Goal: Information Seeking & Learning: Learn about a topic

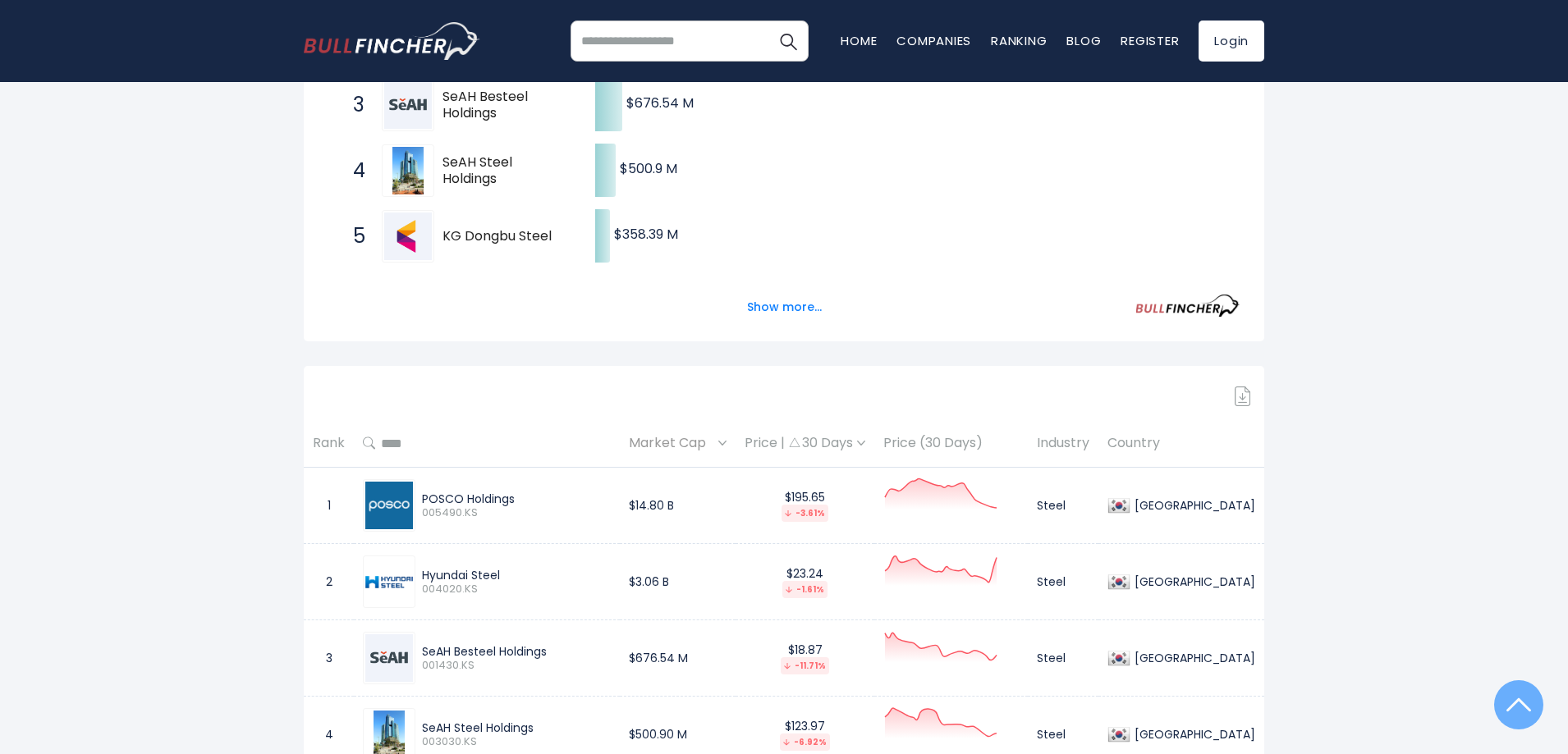
scroll to position [492, 0]
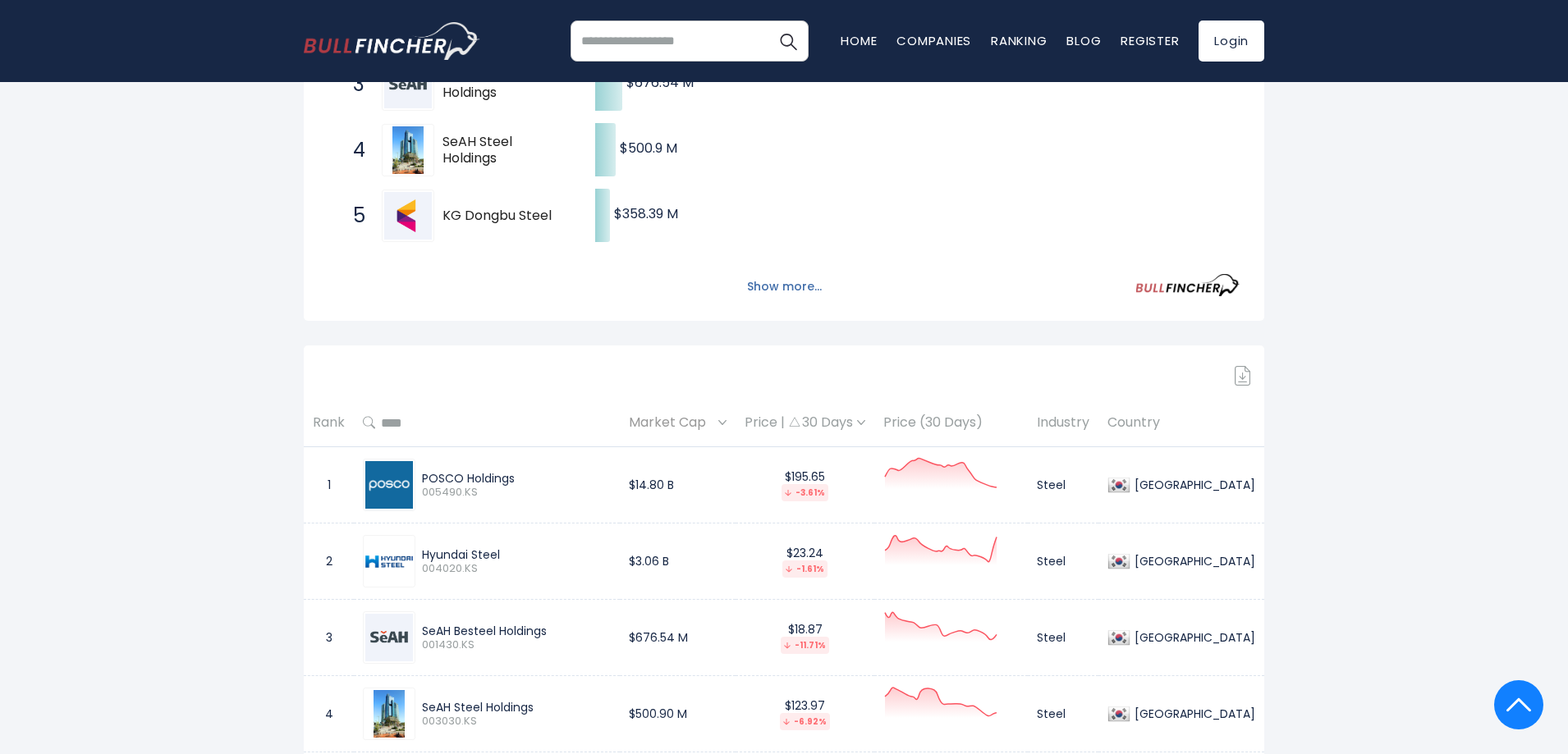
click at [788, 285] on button "Show more..." at bounding box center [785, 287] width 95 height 27
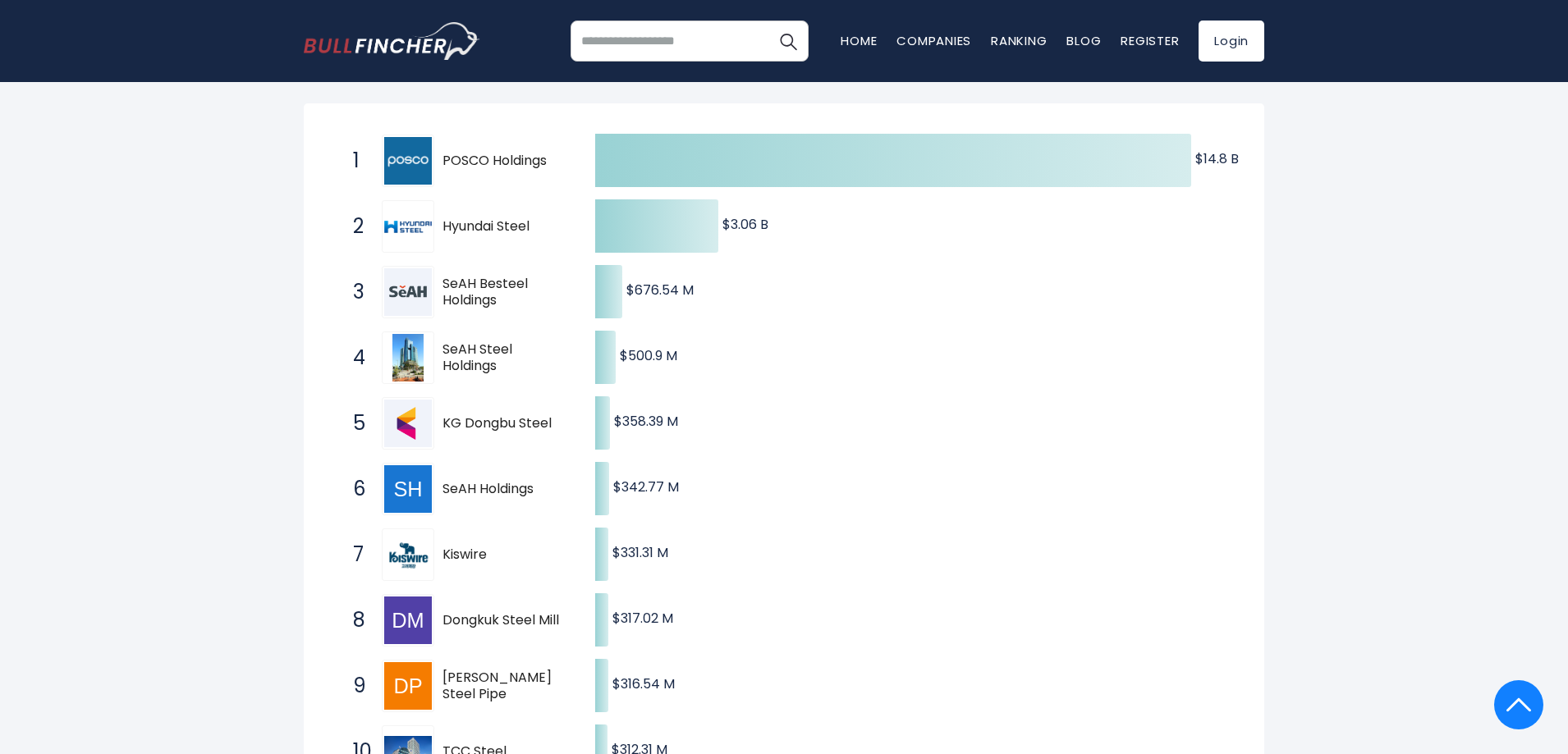
scroll to position [246, 0]
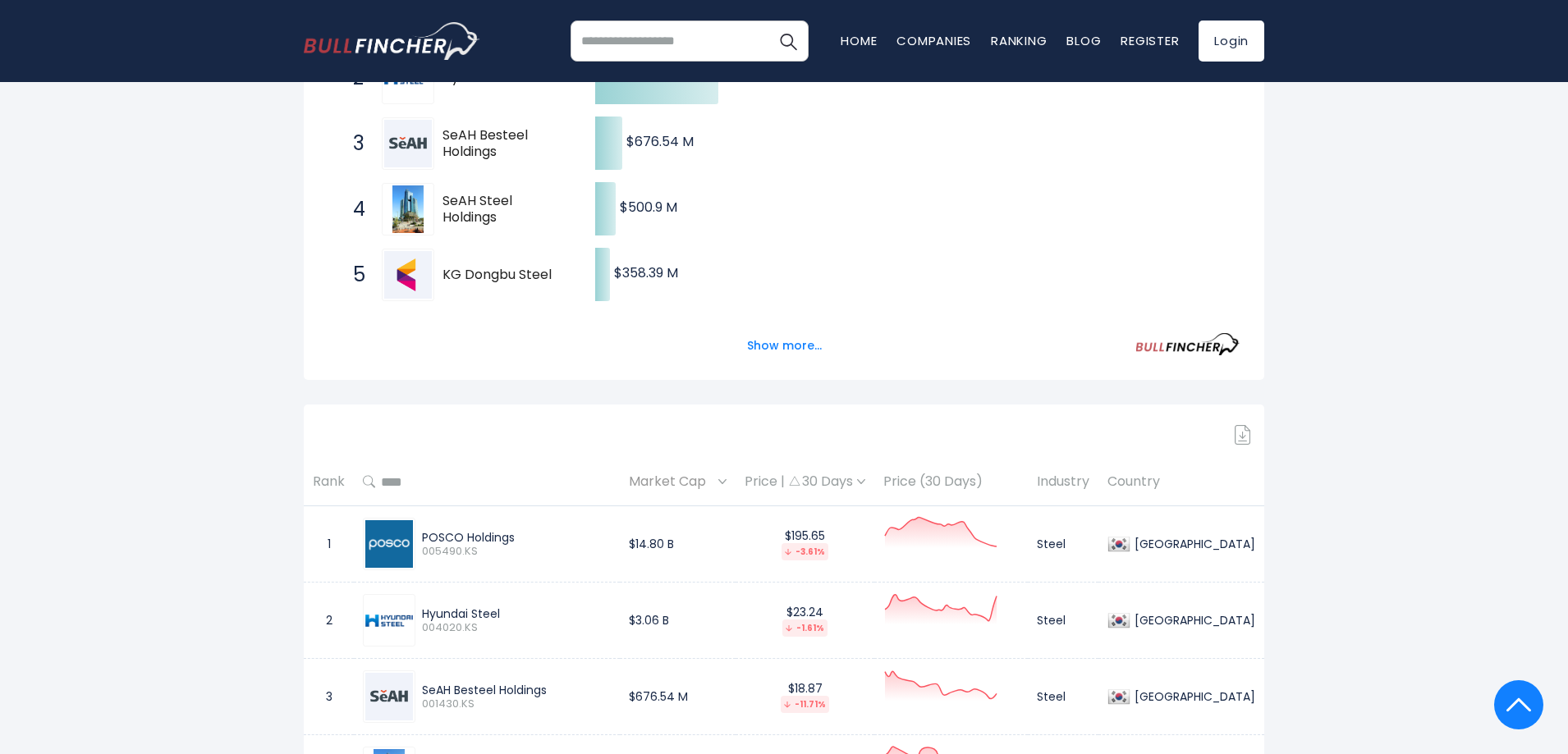
scroll to position [269, 0]
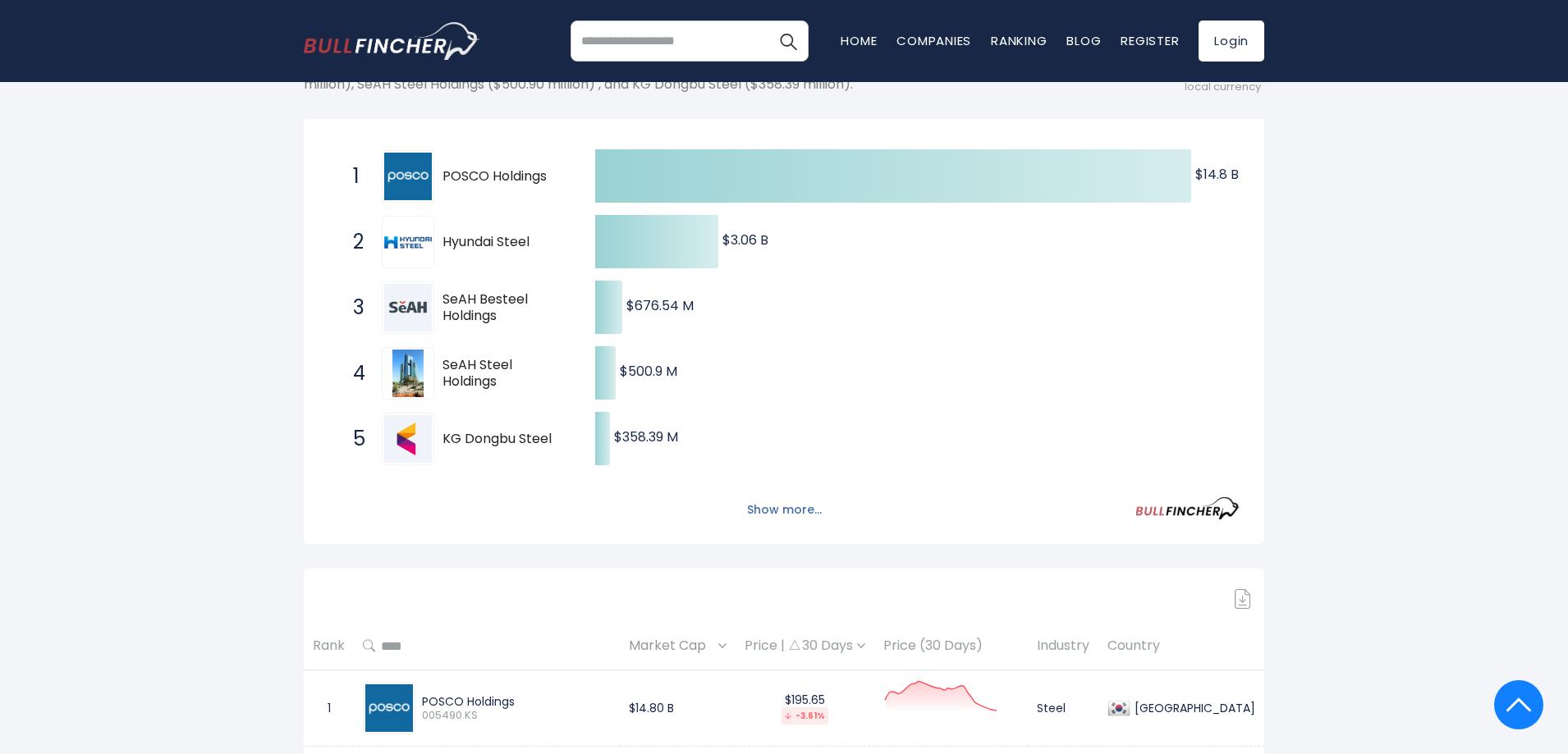
click at [777, 513] on button "Show more..." at bounding box center [785, 509] width 95 height 27
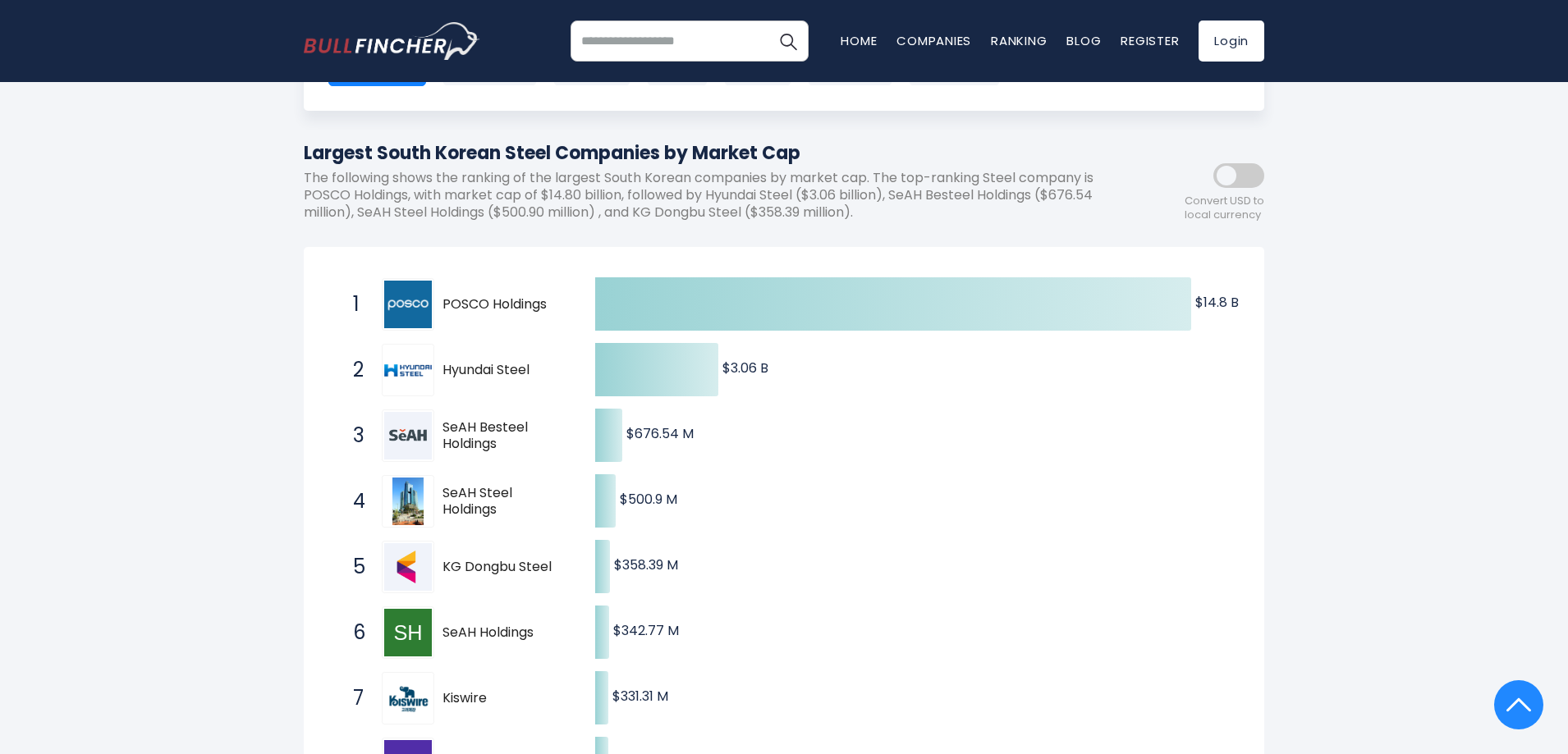
scroll to position [105, 0]
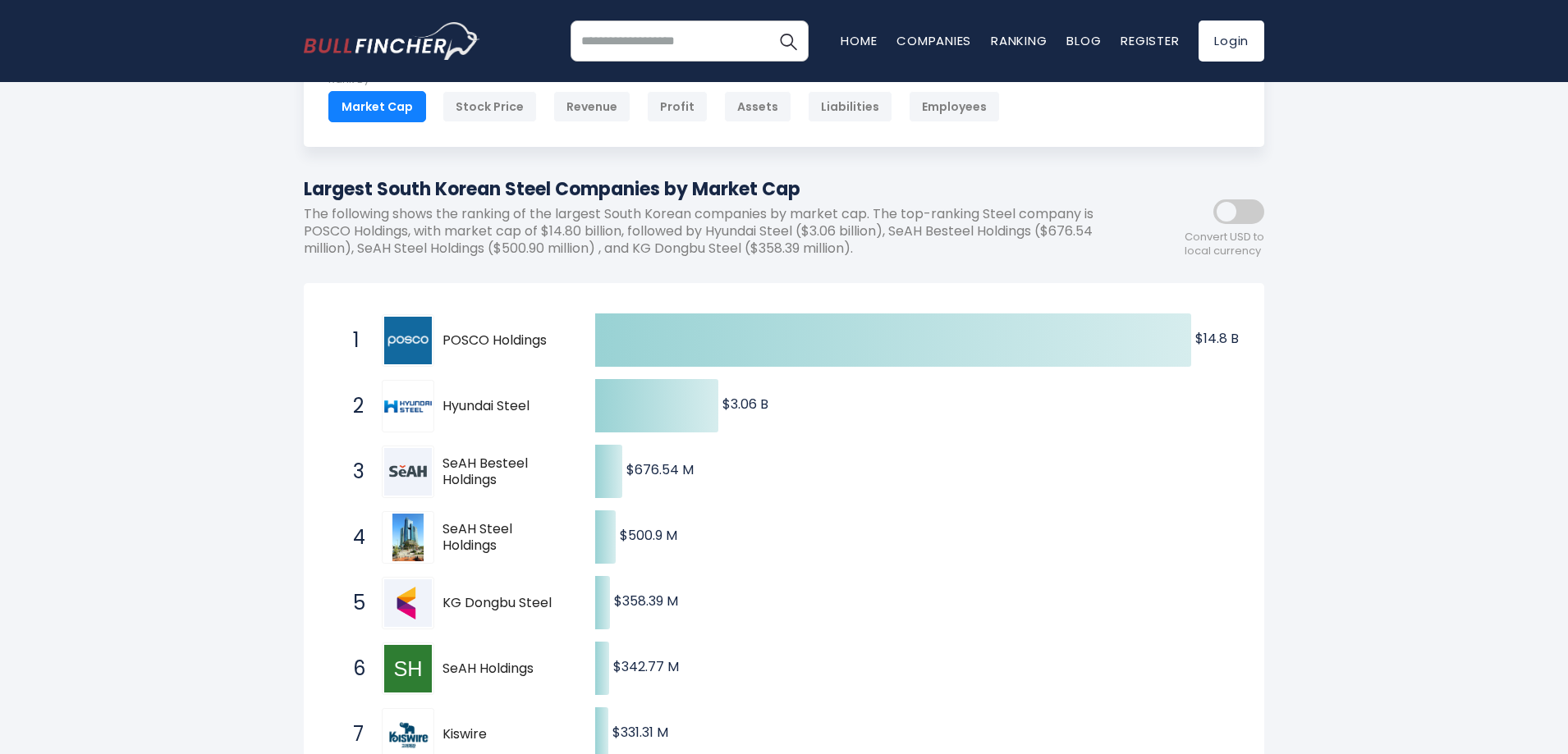
drag, startPoint x: 346, startPoint y: 332, endPoint x: 439, endPoint y: 447, distance: 147.9
click at [328, 307] on div "1 POSCO Holdings 005490.KS 2 Hyundai Steel 004020.KS 3 SeAH Besteel Holdings 00…" at bounding box center [328, 307] width 0 height 0
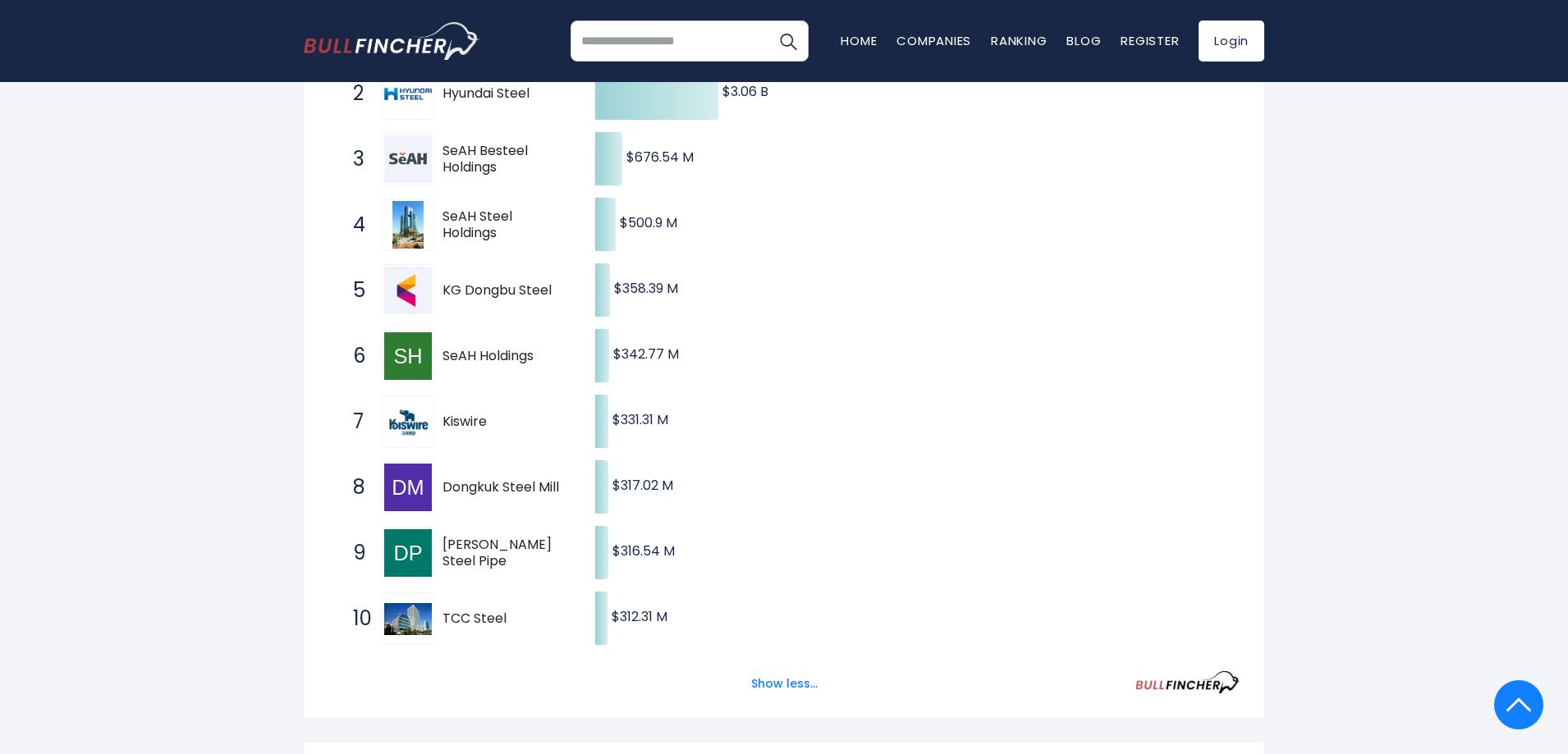
scroll to position [434, 0]
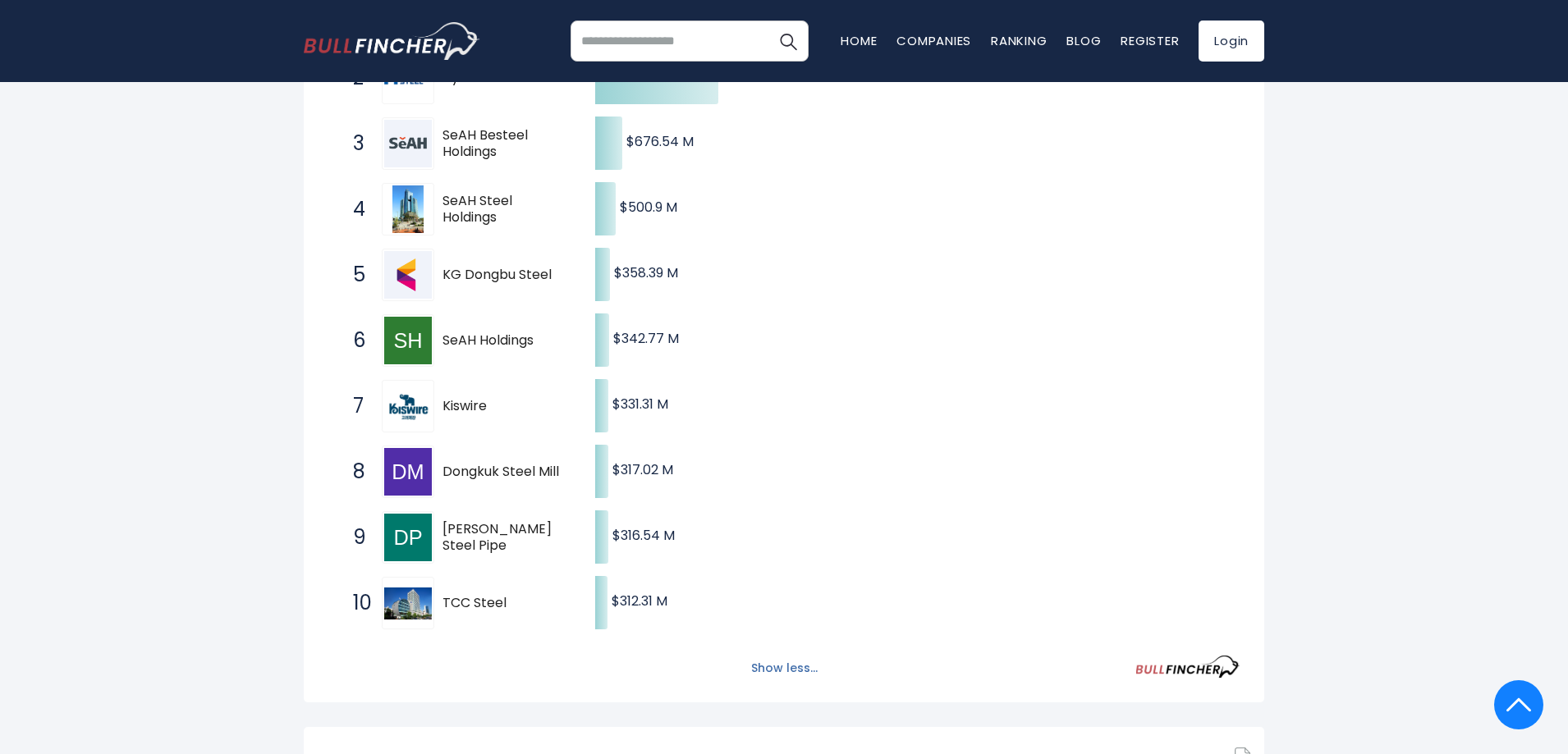
click at [774, 667] on button "Show less..." at bounding box center [784, 668] width 86 height 27
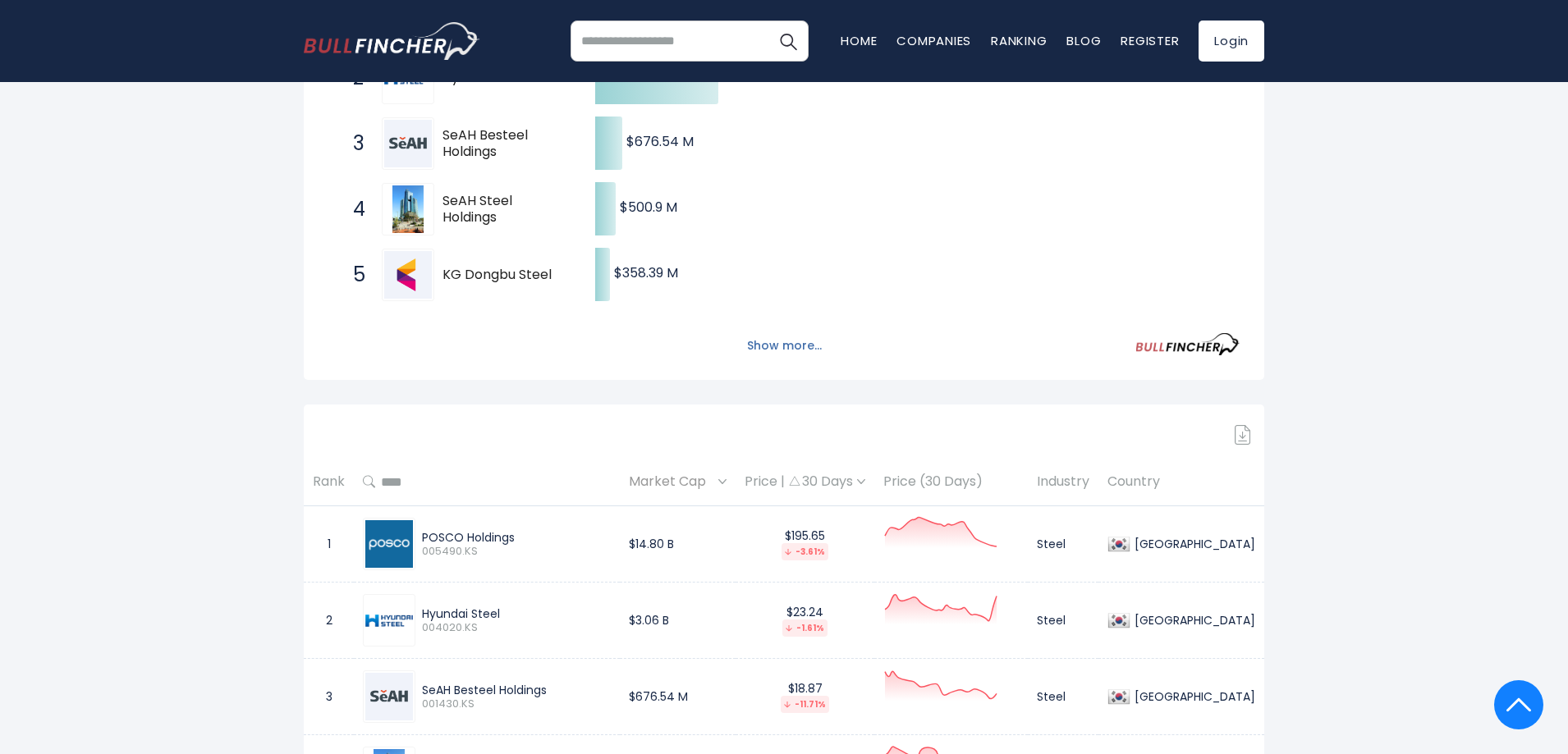
click at [774, 350] on button "Show more..." at bounding box center [785, 345] width 95 height 27
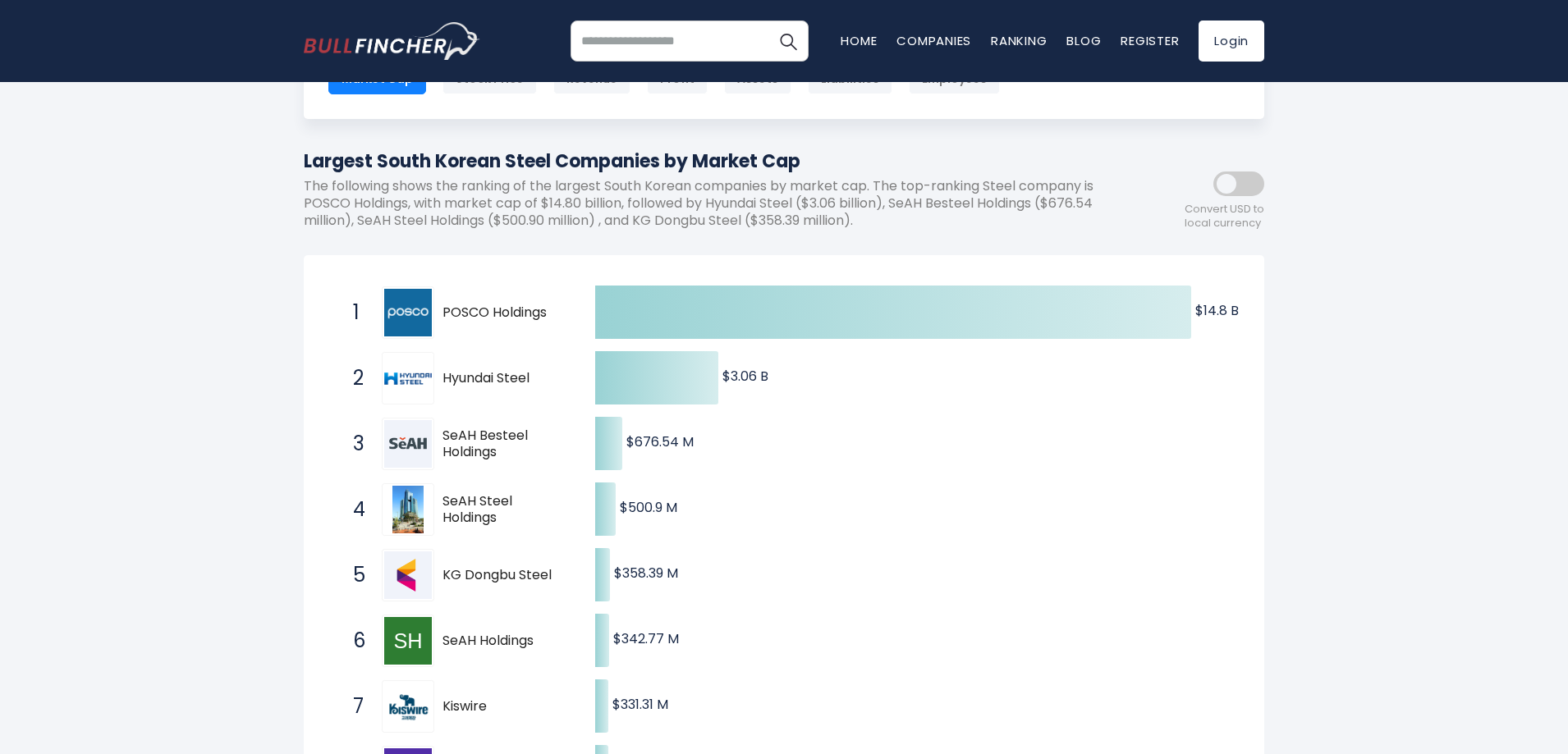
scroll to position [0, 0]
